Goal: Task Accomplishment & Management: Use online tool/utility

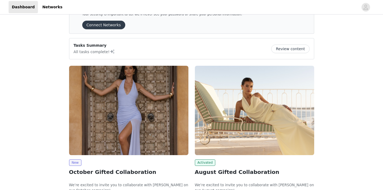
scroll to position [61, 0]
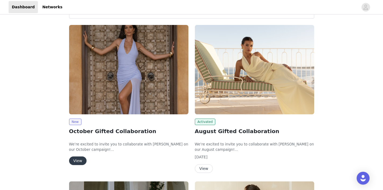
click at [79, 162] on button "View" at bounding box center [77, 161] width 17 height 9
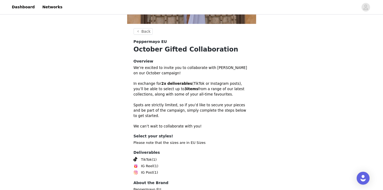
scroll to position [153, 0]
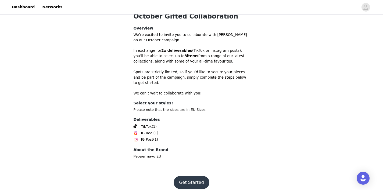
click at [191, 176] on button "Get Started" at bounding box center [192, 182] width 36 height 13
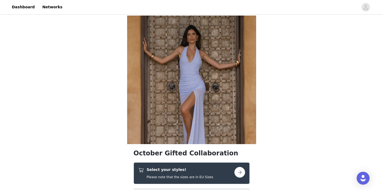
click at [239, 170] on button "button" at bounding box center [239, 172] width 11 height 11
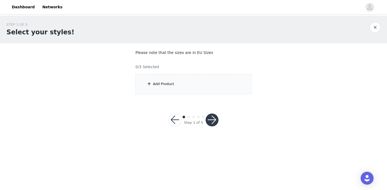
click at [164, 83] on div "Add Product" at bounding box center [163, 83] width 21 height 5
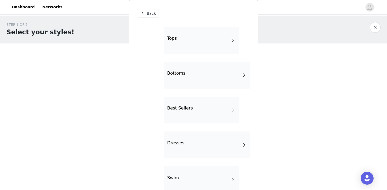
scroll to position [25, 0]
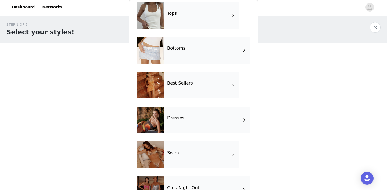
click at [186, 53] on div "Bottoms" at bounding box center [207, 50] width 86 height 27
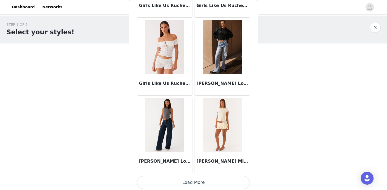
scroll to position [632, 0]
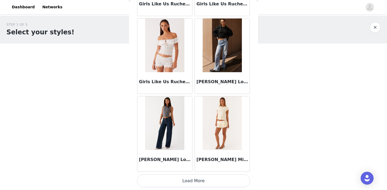
click at [191, 181] on button "Load More" at bounding box center [193, 181] width 113 height 13
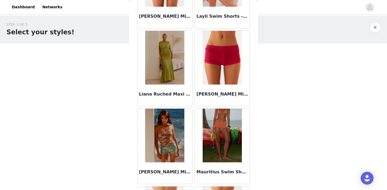
scroll to position [857, 0]
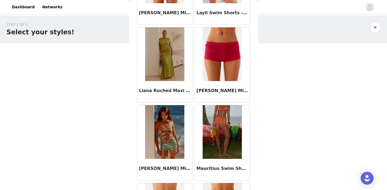
click at [161, 55] on img at bounding box center [164, 54] width 39 height 54
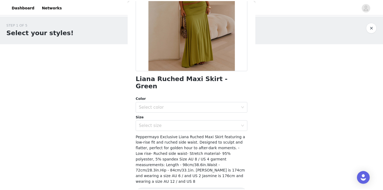
scroll to position [78, 0]
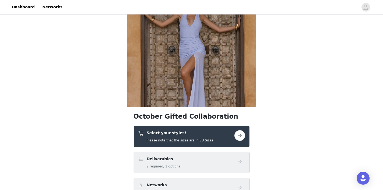
scroll to position [40, 0]
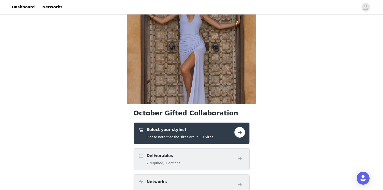
click at [244, 130] on button "button" at bounding box center [239, 132] width 11 height 11
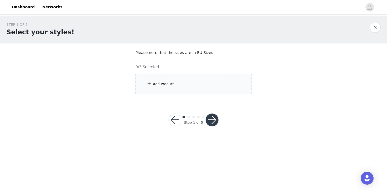
click at [194, 84] on div "Add Product" at bounding box center [193, 84] width 116 height 20
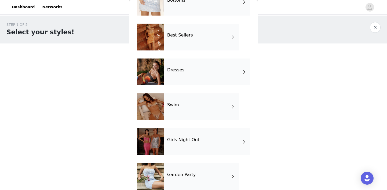
scroll to position [51, 0]
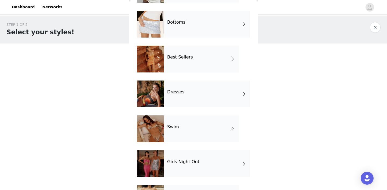
click at [195, 101] on div "Dresses" at bounding box center [207, 94] width 86 height 27
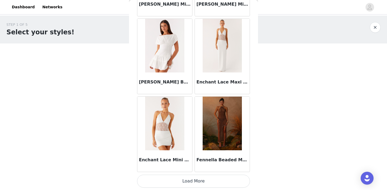
scroll to position [632, 0]
click at [186, 179] on button "Load More" at bounding box center [193, 181] width 113 height 13
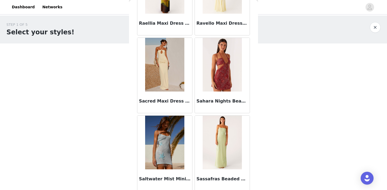
scroll to position [1412, 0]
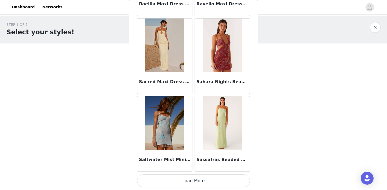
click at [192, 182] on button "Load More" at bounding box center [193, 181] width 113 height 13
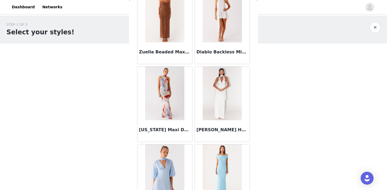
scroll to position [2191, 0]
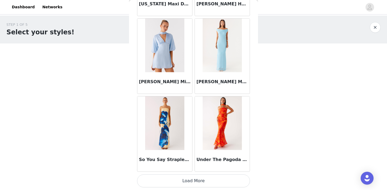
click at [193, 180] on button "Load More" at bounding box center [193, 181] width 113 height 13
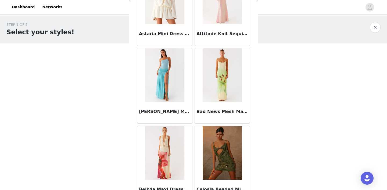
scroll to position [0, 0]
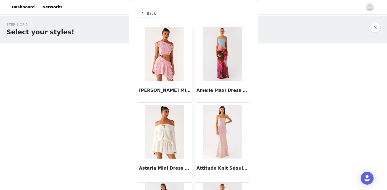
click at [150, 9] on div "Back" at bounding box center [148, 13] width 22 height 9
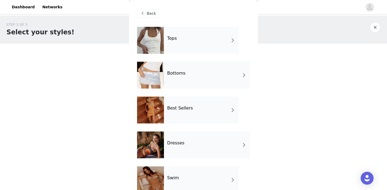
click at [196, 32] on div "Tops" at bounding box center [201, 40] width 75 height 27
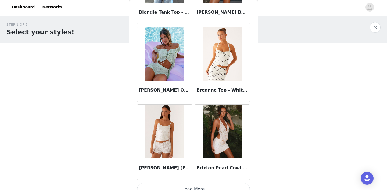
scroll to position [632, 0]
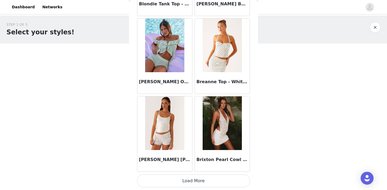
click at [197, 181] on button "Load More" at bounding box center [193, 181] width 113 height 13
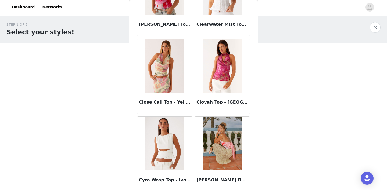
scroll to position [1412, 0]
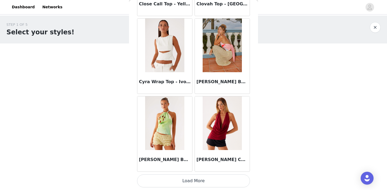
click at [194, 180] on button "Load More" at bounding box center [193, 181] width 113 height 13
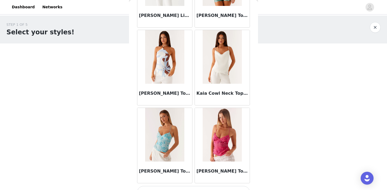
scroll to position [2191, 0]
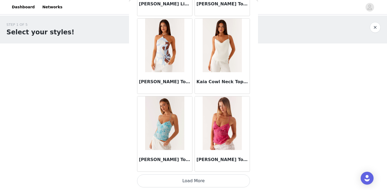
click at [192, 182] on button "Load More" at bounding box center [193, 181] width 113 height 13
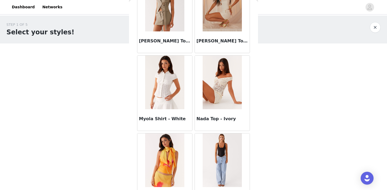
scroll to position [2970, 0]
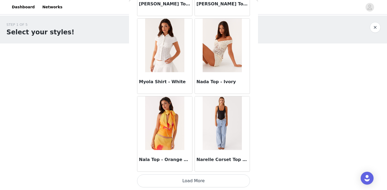
click at [194, 184] on button "Load More" at bounding box center [193, 181] width 113 height 13
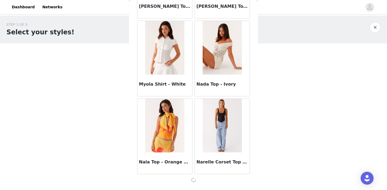
scroll to position [2968, 0]
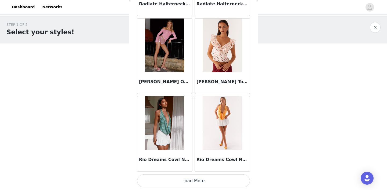
click at [193, 184] on button "Load More" at bounding box center [193, 181] width 113 height 13
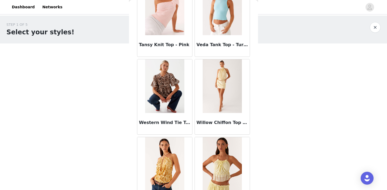
scroll to position [4529, 0]
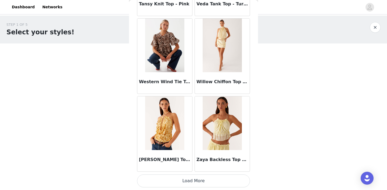
click at [191, 179] on button "Load More" at bounding box center [193, 181] width 113 height 13
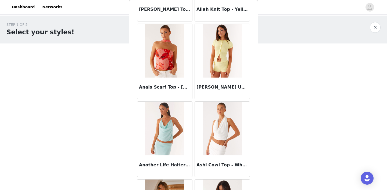
scroll to position [0, 0]
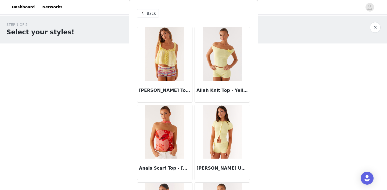
click at [145, 12] on span at bounding box center [142, 13] width 6 height 6
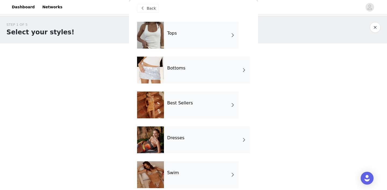
scroll to position [13, 0]
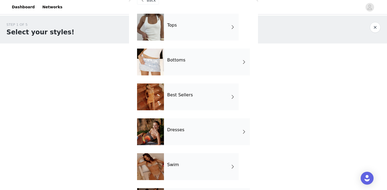
click at [214, 96] on div "Best Sellers" at bounding box center [201, 97] width 75 height 27
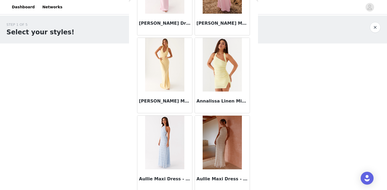
scroll to position [632, 0]
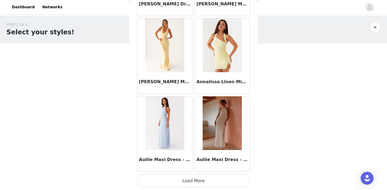
click at [192, 179] on button "Load More" at bounding box center [193, 181] width 113 height 13
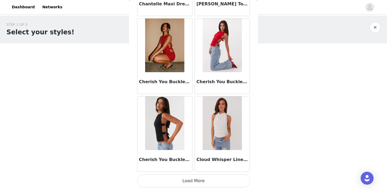
click at [192, 178] on button "Load More" at bounding box center [193, 181] width 113 height 13
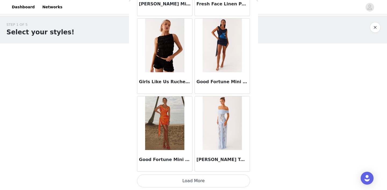
click at [192, 178] on button "Load More" at bounding box center [193, 181] width 113 height 13
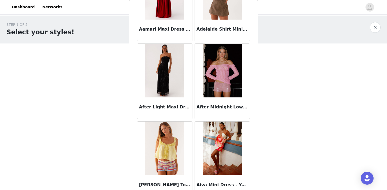
scroll to position [0, 0]
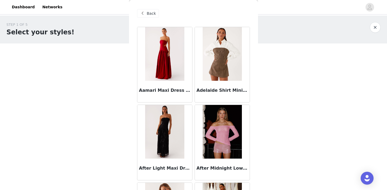
click at [149, 13] on span "Back" at bounding box center [151, 14] width 9 height 6
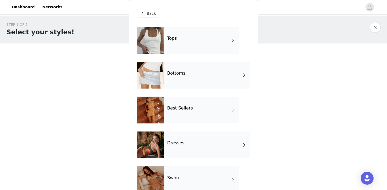
click at [190, 78] on div "Bottoms" at bounding box center [207, 75] width 86 height 27
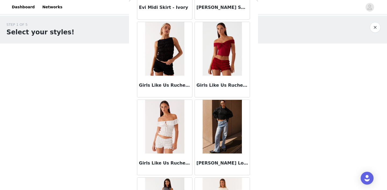
scroll to position [632, 0]
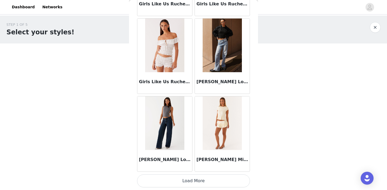
click at [202, 179] on button "Load More" at bounding box center [193, 181] width 113 height 13
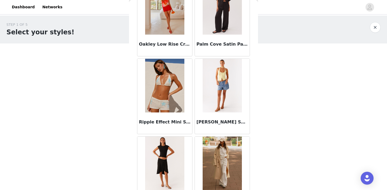
scroll to position [1412, 0]
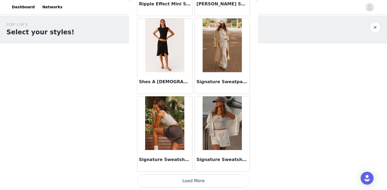
click at [195, 181] on button "Load More" at bounding box center [193, 181] width 113 height 13
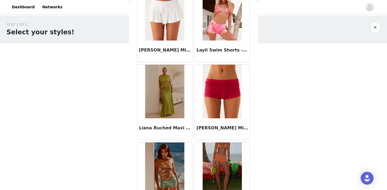
click at [157, 93] on img at bounding box center [164, 92] width 39 height 54
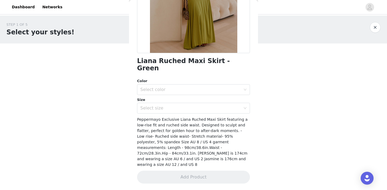
scroll to position [82, 0]
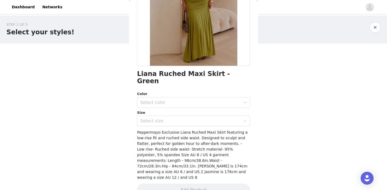
click at [174, 121] on div "Liana Ruched Maxi Skirt - Green Color Select color Size Select size Peppermayo …" at bounding box center [193, 74] width 113 height 258
click at [174, 118] on div "Select size" at bounding box center [191, 121] width 103 height 10
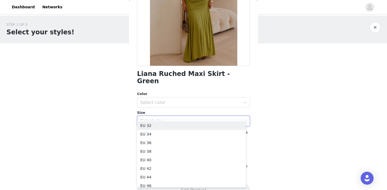
click at [117, 112] on div "STEP 1 OF 5 Select your styles! Please note that the sizes are in EU Sizes 0/3 …" at bounding box center [193, 78] width 387 height 124
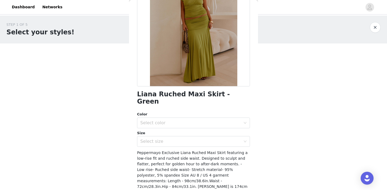
scroll to position [37, 0]
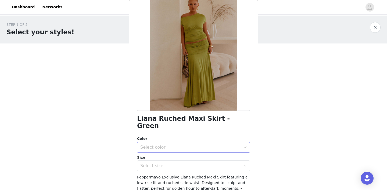
click at [189, 145] on div "Select color" at bounding box center [190, 147] width 101 height 5
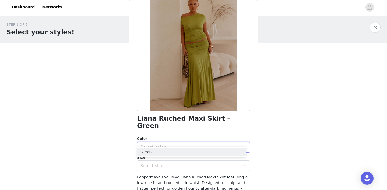
scroll to position [59, 0]
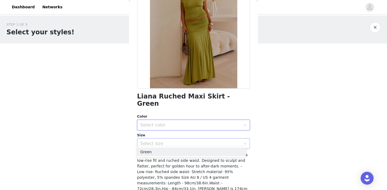
click at [166, 141] on div "Select size" at bounding box center [190, 143] width 101 height 5
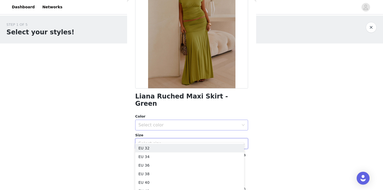
click at [157, 123] on div "Select color" at bounding box center [188, 125] width 101 height 5
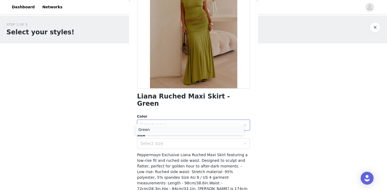
click at [152, 131] on li "Green" at bounding box center [189, 130] width 109 height 9
click at [152, 141] on div "Select size" at bounding box center [190, 143] width 101 height 5
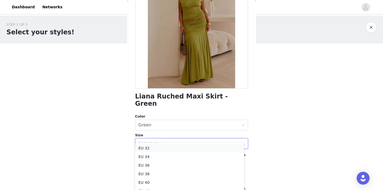
click at [146, 148] on li "EU 32" at bounding box center [189, 148] width 109 height 9
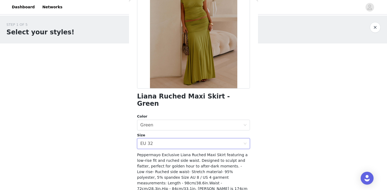
scroll to position [82, 0]
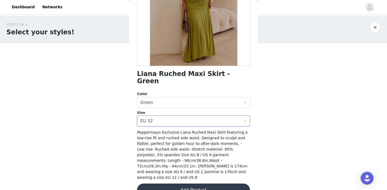
click at [189, 184] on button "Add Product" at bounding box center [193, 190] width 113 height 13
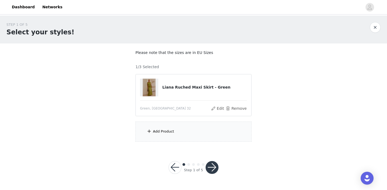
click at [170, 137] on div "Add Product" at bounding box center [193, 132] width 116 height 20
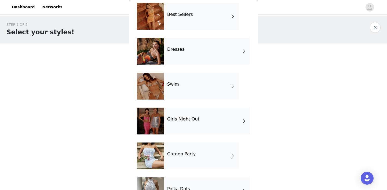
scroll to position [100, 0]
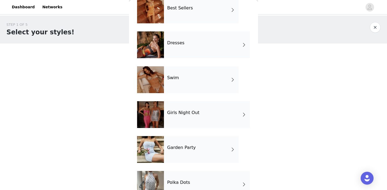
click at [191, 119] on div "Girls Night Out" at bounding box center [207, 114] width 86 height 27
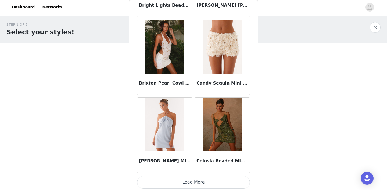
scroll to position [632, 0]
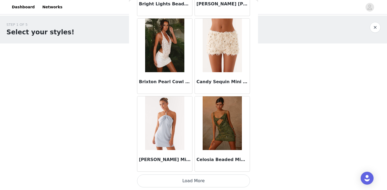
click at [199, 178] on button "Load More" at bounding box center [193, 181] width 113 height 13
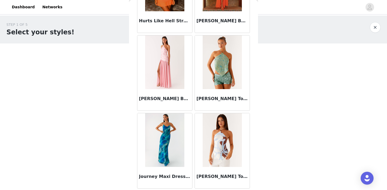
scroll to position [1412, 0]
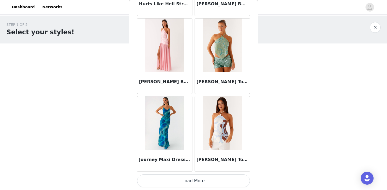
click at [197, 178] on button "Load More" at bounding box center [193, 181] width 113 height 13
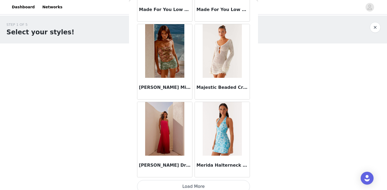
scroll to position [2191, 0]
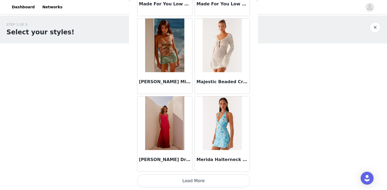
click at [217, 179] on button "Load More" at bounding box center [193, 181] width 113 height 13
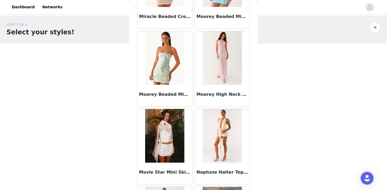
scroll to position [2491, 0]
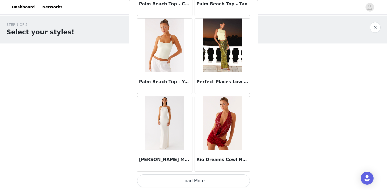
click at [209, 184] on button "Load More" at bounding box center [193, 181] width 113 height 13
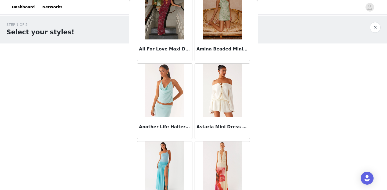
scroll to position [0, 0]
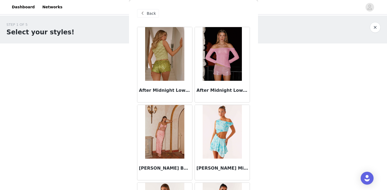
click at [155, 13] on div "Back" at bounding box center [148, 13] width 22 height 9
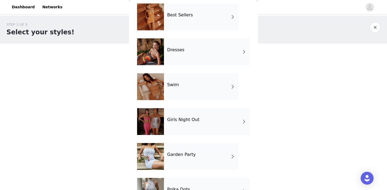
scroll to position [116, 0]
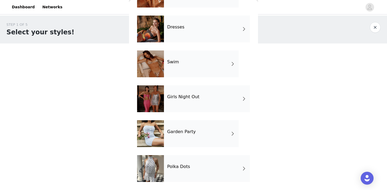
click at [190, 138] on div "Garden Party" at bounding box center [201, 133] width 75 height 27
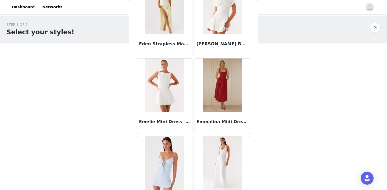
scroll to position [632, 0]
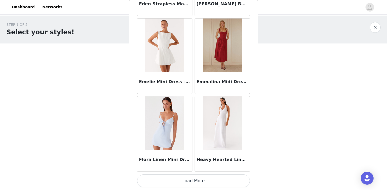
click at [183, 181] on button "Load More" at bounding box center [193, 181] width 113 height 13
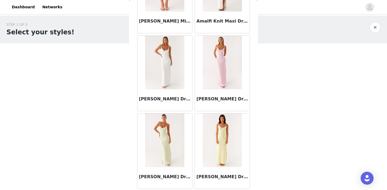
scroll to position [0, 0]
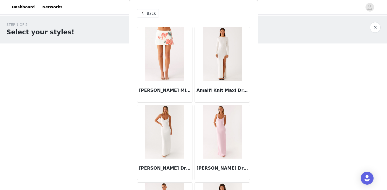
click at [147, 14] on span "Back" at bounding box center [151, 14] width 9 height 6
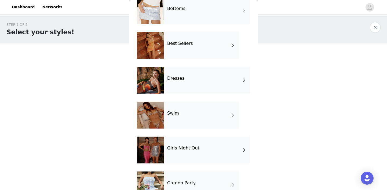
scroll to position [116, 0]
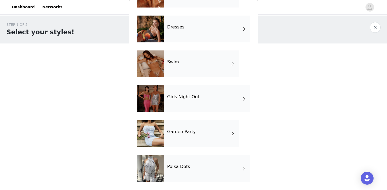
click at [197, 164] on div "Polka Dots" at bounding box center [207, 168] width 86 height 27
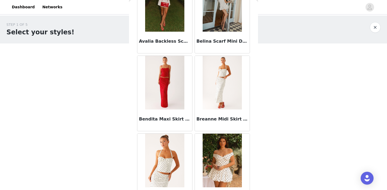
scroll to position [0, 0]
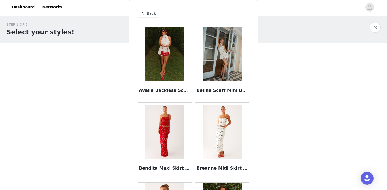
click at [145, 11] on span at bounding box center [142, 13] width 6 height 6
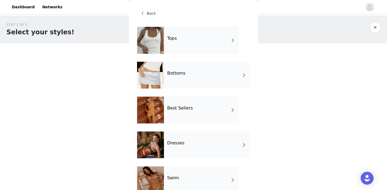
click at [192, 43] on div "Tops" at bounding box center [201, 40] width 75 height 27
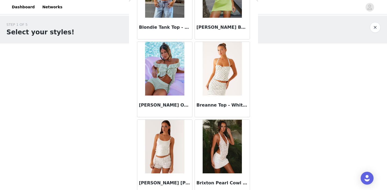
scroll to position [632, 0]
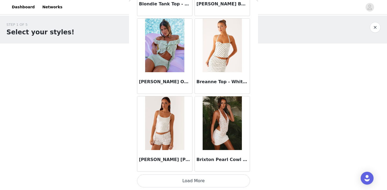
click at [190, 183] on button "Load More" at bounding box center [193, 181] width 113 height 13
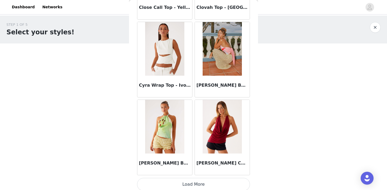
scroll to position [1412, 0]
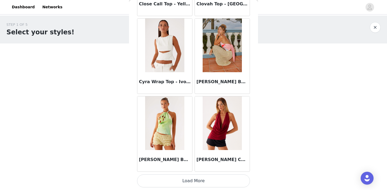
click at [191, 178] on button "Load More" at bounding box center [193, 181] width 113 height 13
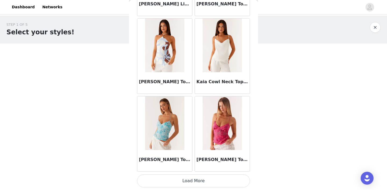
click at [191, 178] on button "Load More" at bounding box center [193, 181] width 113 height 13
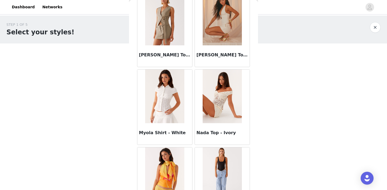
scroll to position [2970, 0]
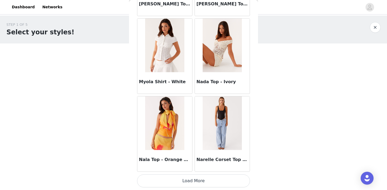
click at [191, 177] on button "Load More" at bounding box center [193, 181] width 113 height 13
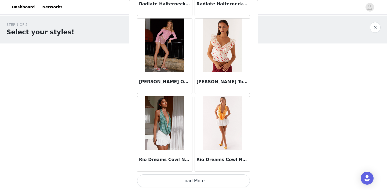
click at [191, 177] on button "Load More" at bounding box center [193, 181] width 113 height 13
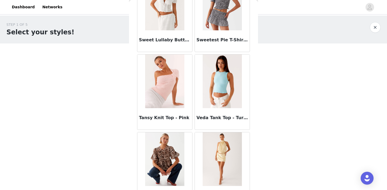
scroll to position [4529, 0]
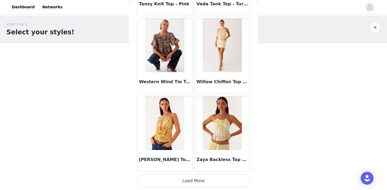
click at [194, 184] on button "Load More" at bounding box center [193, 181] width 113 height 13
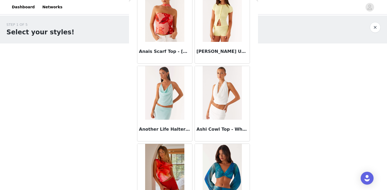
scroll to position [0, 0]
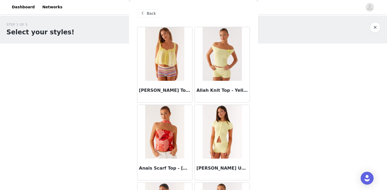
click at [151, 12] on span "Back" at bounding box center [151, 14] width 9 height 6
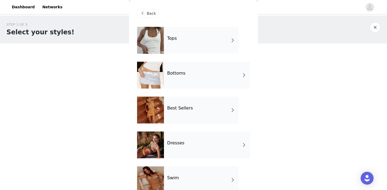
click at [200, 75] on div "Bottoms" at bounding box center [207, 75] width 86 height 27
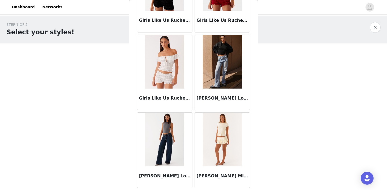
scroll to position [632, 0]
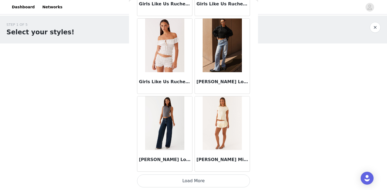
click at [195, 178] on button "Load More" at bounding box center [193, 181] width 113 height 13
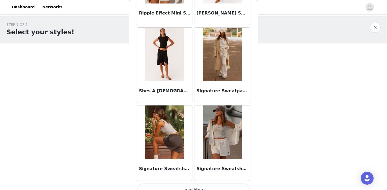
scroll to position [1412, 0]
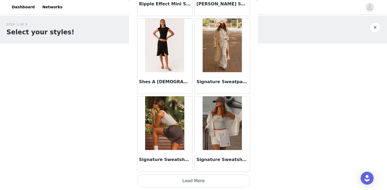
click at [189, 177] on button "Load More" at bounding box center [193, 181] width 113 height 13
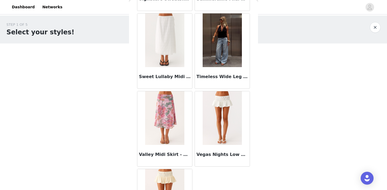
scroll to position [1651, 0]
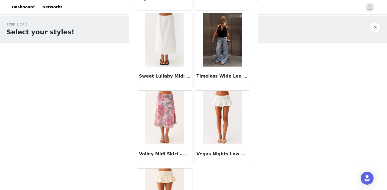
click at [223, 45] on img at bounding box center [222, 40] width 39 height 54
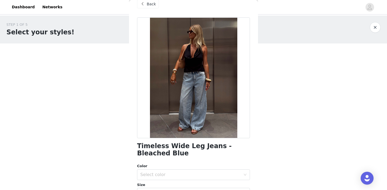
scroll to position [87, 0]
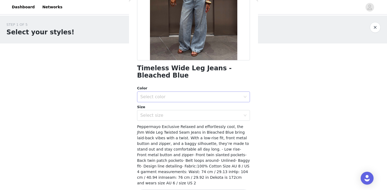
click at [173, 93] on div "Select color" at bounding box center [191, 97] width 103 height 10
click at [170, 111] on li "Bleached Blue" at bounding box center [191, 109] width 109 height 9
click at [156, 114] on div "Select size" at bounding box center [190, 115] width 101 height 5
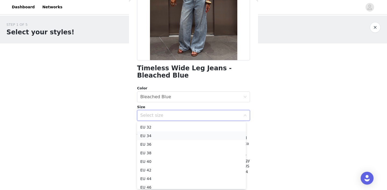
click at [157, 134] on li "EU 34" at bounding box center [191, 136] width 109 height 9
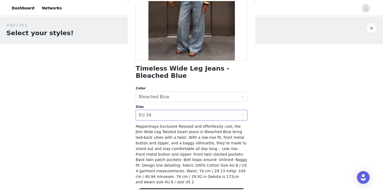
scroll to position [106, 0]
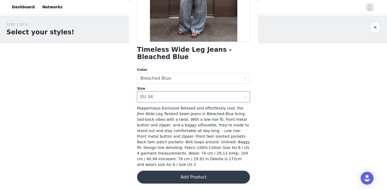
click at [190, 179] on button "Add Product" at bounding box center [193, 177] width 113 height 13
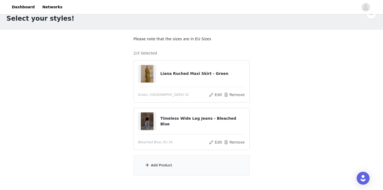
scroll to position [14, 0]
click at [170, 165] on div "Add Product" at bounding box center [161, 164] width 21 height 5
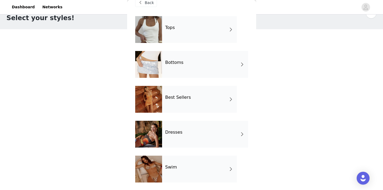
scroll to position [27, 0]
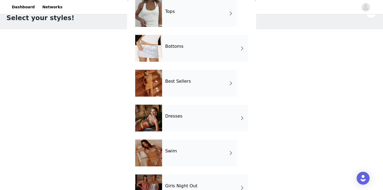
click at [199, 118] on div "Dresses" at bounding box center [205, 118] width 86 height 27
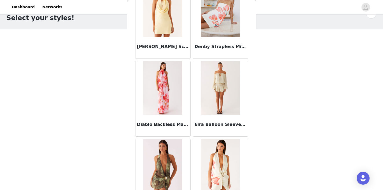
scroll to position [435, 0]
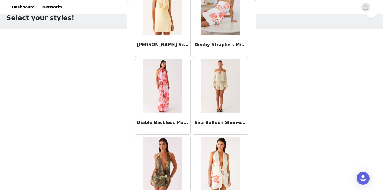
click at [215, 89] on img at bounding box center [220, 86] width 39 height 54
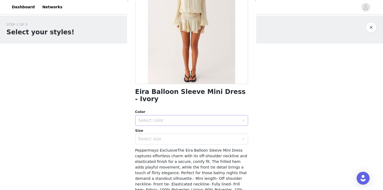
scroll to position [0, 0]
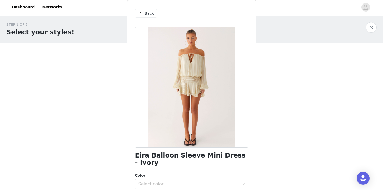
click at [147, 12] on span "Back" at bounding box center [149, 14] width 9 height 6
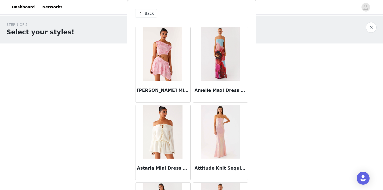
scroll to position [22, 0]
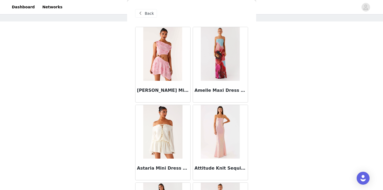
click at [164, 127] on img at bounding box center [162, 132] width 39 height 54
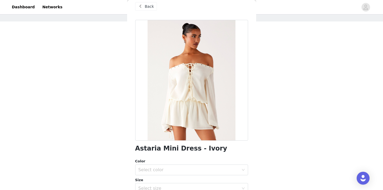
scroll to position [7, 0]
click at [146, 10] on div "Back" at bounding box center [146, 6] width 22 height 9
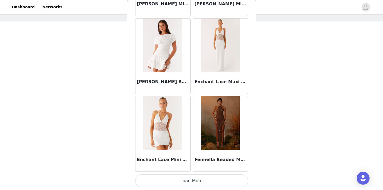
click at [190, 178] on button "Load More" at bounding box center [191, 181] width 113 height 13
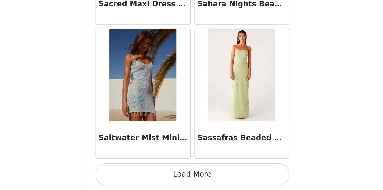
scroll to position [44, 0]
click at [224, 178] on button "Load More" at bounding box center [191, 181] width 113 height 13
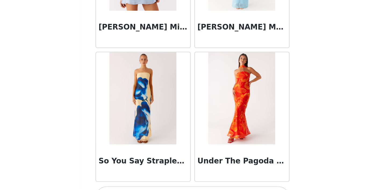
scroll to position [2191, 0]
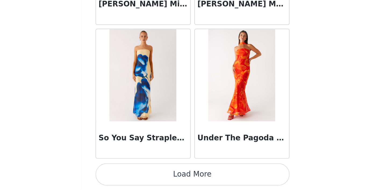
click at [206, 180] on button "Load More" at bounding box center [191, 181] width 113 height 13
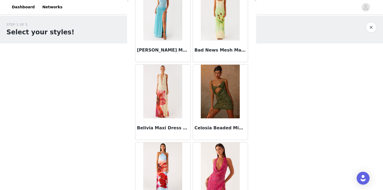
scroll to position [0, 0]
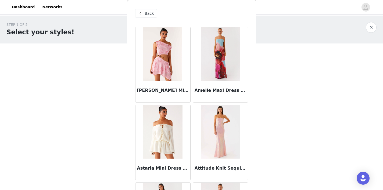
click at [148, 11] on span "Back" at bounding box center [149, 14] width 9 height 6
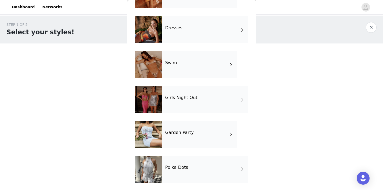
scroll to position [116, 0]
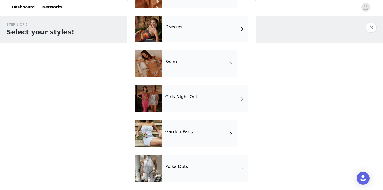
click at [195, 100] on div "Girls Night Out" at bounding box center [205, 98] width 86 height 27
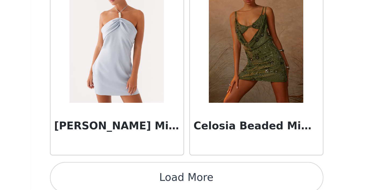
scroll to position [632, 0]
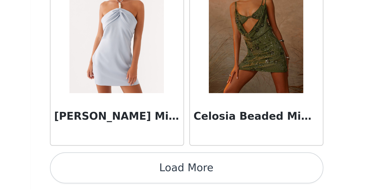
click at [222, 184] on button "Load More" at bounding box center [191, 181] width 113 height 13
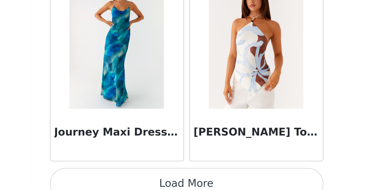
scroll to position [1412, 0]
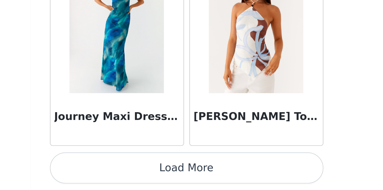
click at [229, 182] on button "Load More" at bounding box center [191, 181] width 113 height 13
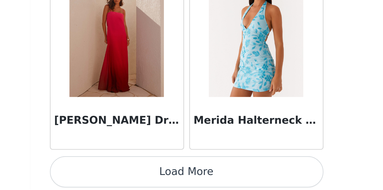
scroll to position [2191, 0]
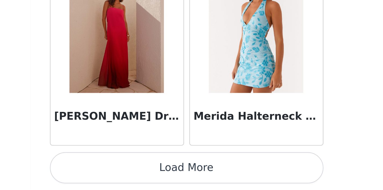
click at [230, 177] on button "Load More" at bounding box center [191, 181] width 113 height 13
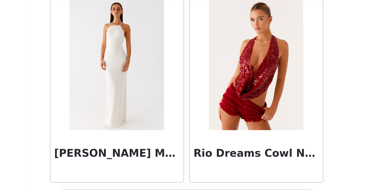
scroll to position [2970, 0]
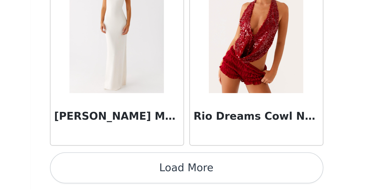
click at [235, 178] on button "Load More" at bounding box center [191, 181] width 113 height 13
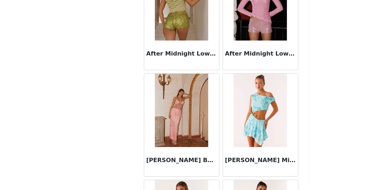
scroll to position [0, 0]
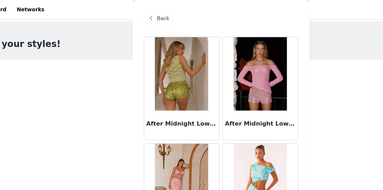
click at [150, 13] on span "Back" at bounding box center [149, 14] width 9 height 6
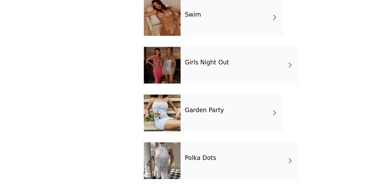
scroll to position [26, 0]
click at [191, 171] on div "Polka Dots" at bounding box center [205, 168] width 86 height 27
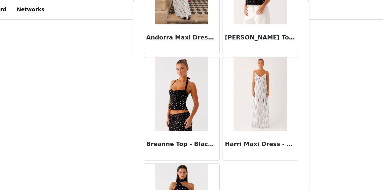
scroll to position [459, 0]
